Goal: Information Seeking & Learning: Compare options

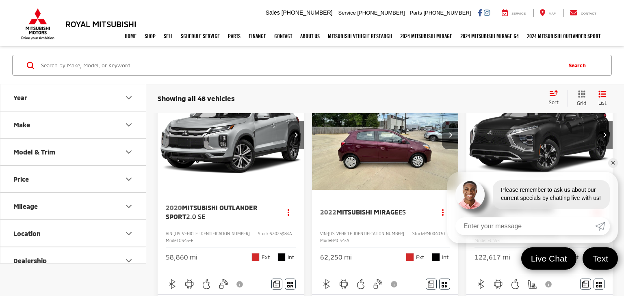
scroll to position [41, 0]
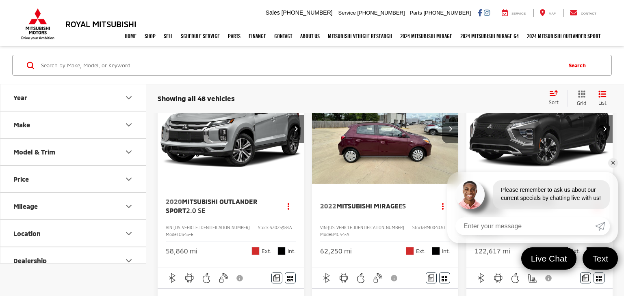
click at [612, 163] on link "✕" at bounding box center [613, 163] width 10 height 10
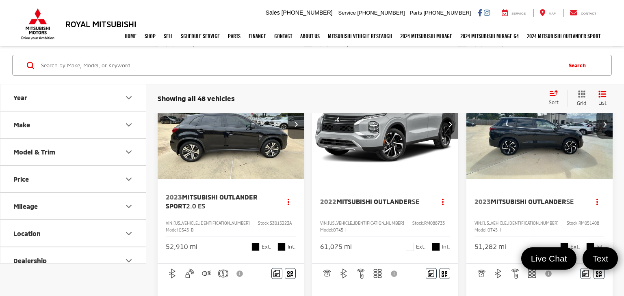
scroll to position [465, 0]
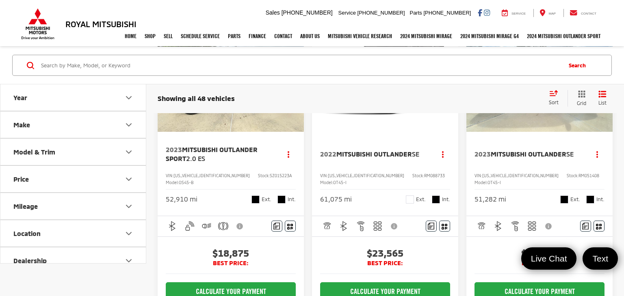
click at [554, 96] on icon "Select sort value" at bounding box center [553, 93] width 9 height 6
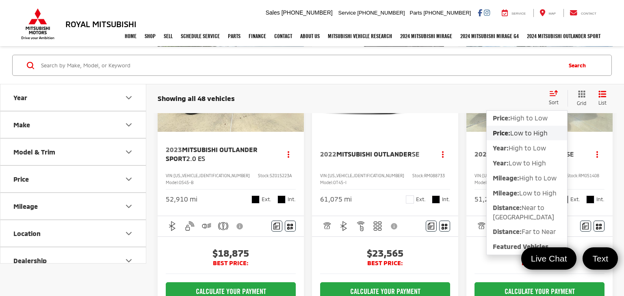
click at [531, 129] on span "Low to High" at bounding box center [528, 133] width 37 height 8
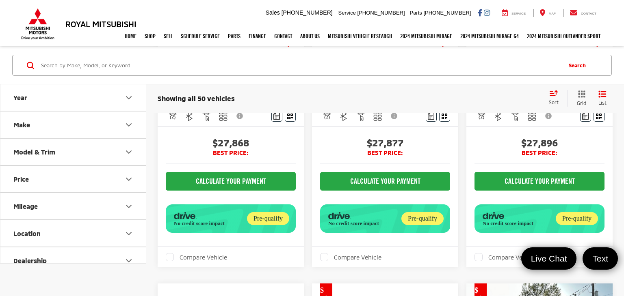
scroll to position [953, 0]
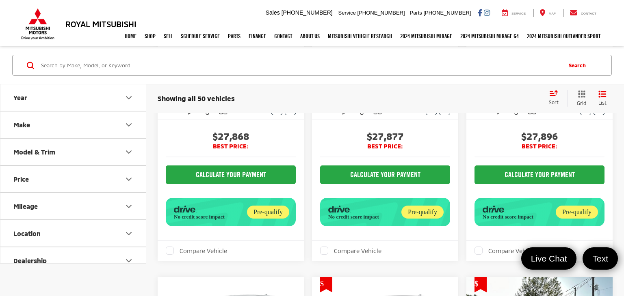
click at [558, 98] on div "Sort" at bounding box center [556, 98] width 23 height 16
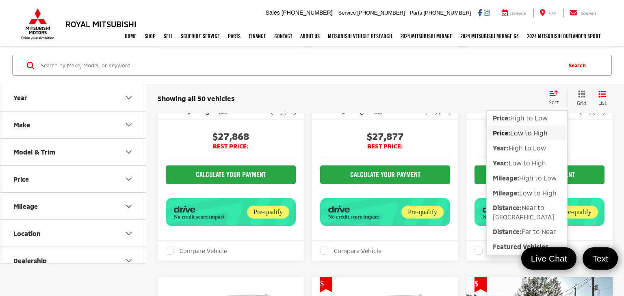
click at [527, 136] on span "Low to High" at bounding box center [528, 133] width 37 height 8
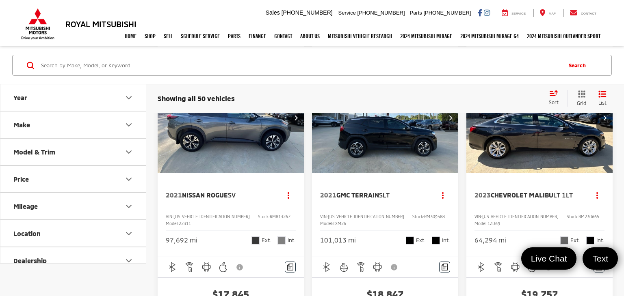
scroll to position [1923, 0]
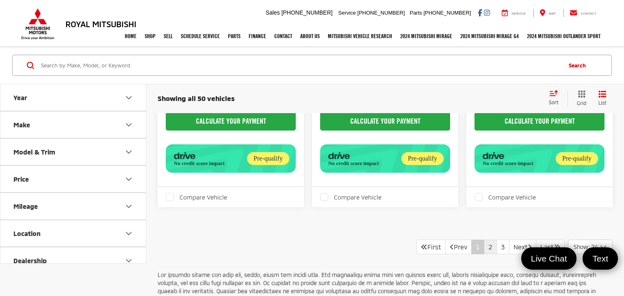
click at [484, 240] on link "2" at bounding box center [490, 247] width 13 height 15
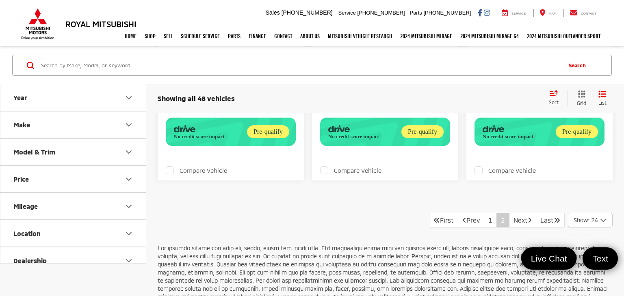
scroll to position [2883, 0]
